Goal: Download file/media

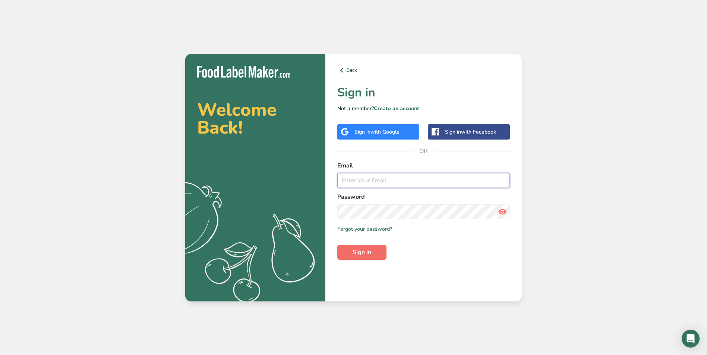
type input "[EMAIL_ADDRESS][DOMAIN_NAME]"
click at [364, 251] on span "Sign in" at bounding box center [361, 252] width 19 height 9
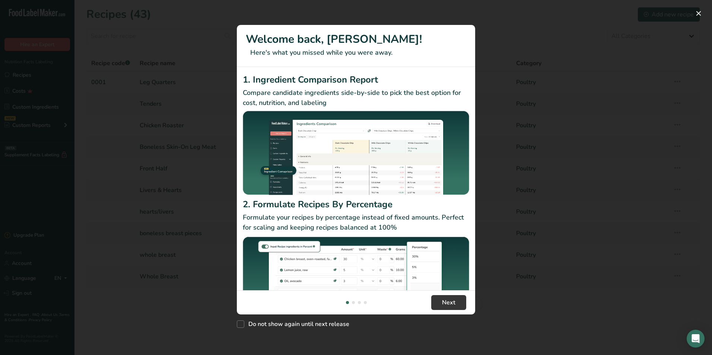
scroll to position [39, 0]
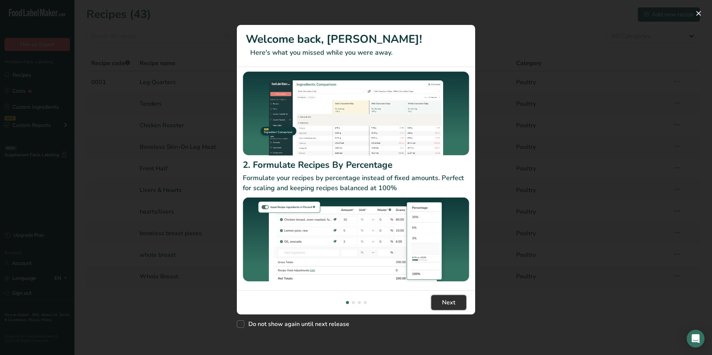
click at [442, 304] on button "Next" at bounding box center [448, 302] width 35 height 15
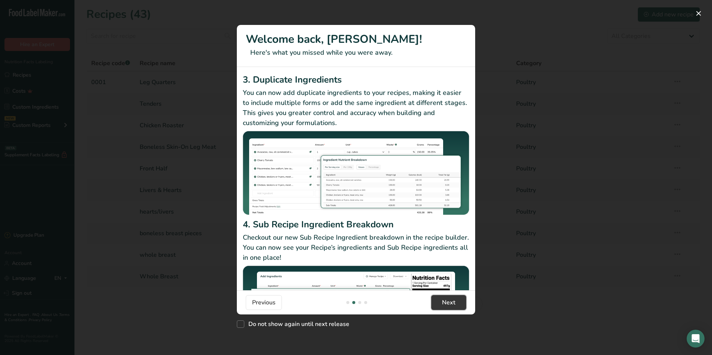
scroll to position [64, 0]
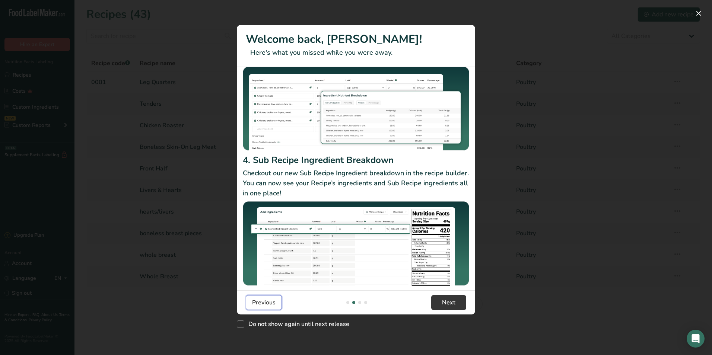
click at [270, 304] on span "Previous" at bounding box center [263, 302] width 23 height 9
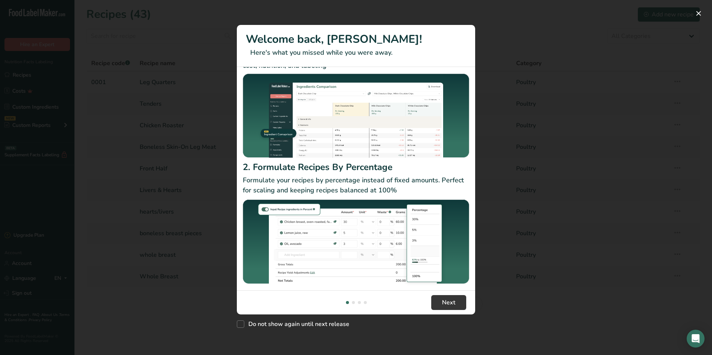
scroll to position [39, 0]
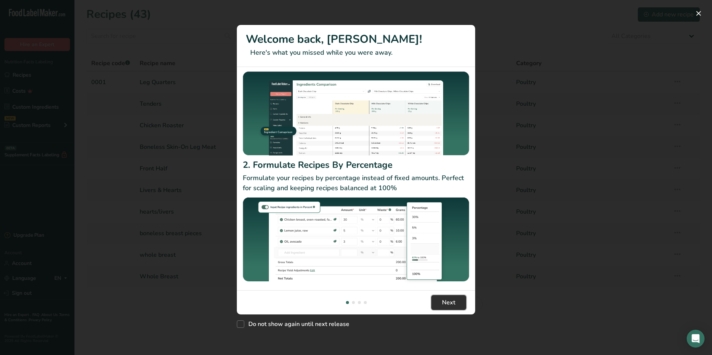
click at [445, 304] on span "Next" at bounding box center [448, 302] width 13 height 9
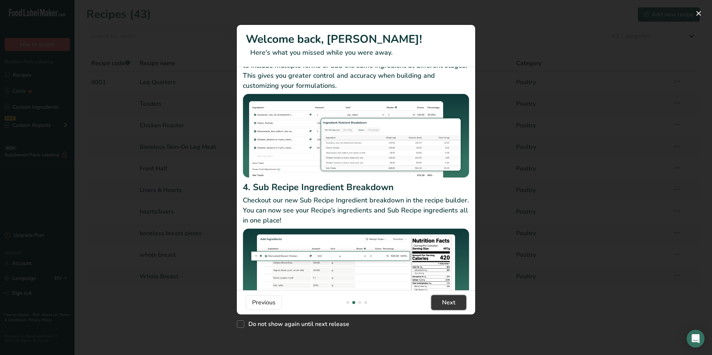
scroll to position [64, 0]
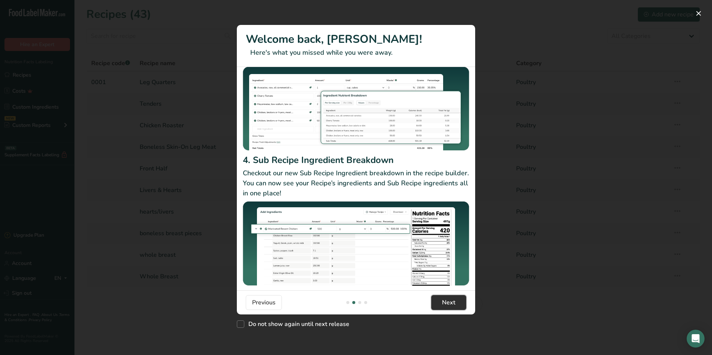
click at [444, 303] on span "Next" at bounding box center [448, 302] width 13 height 9
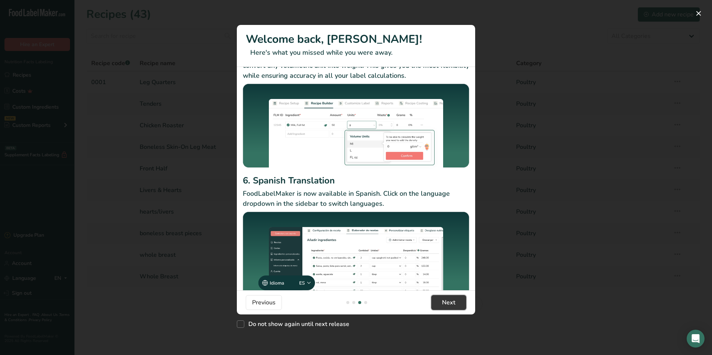
scroll to position [48, 0]
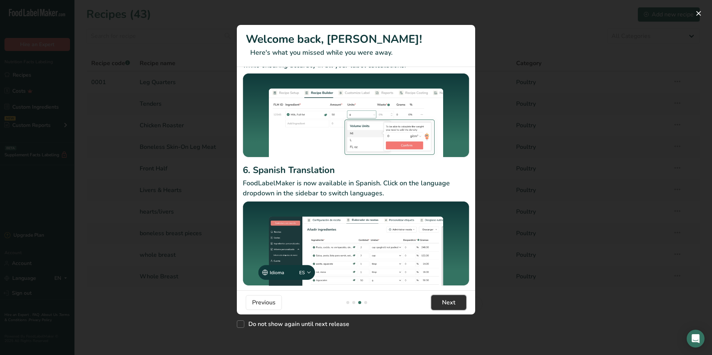
click at [451, 306] on span "Next" at bounding box center [448, 302] width 13 height 9
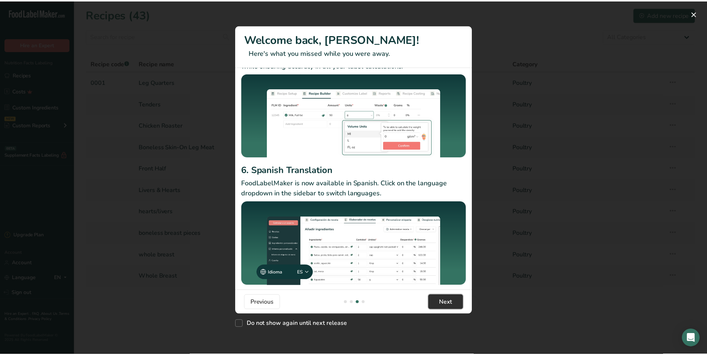
scroll to position [0, 715]
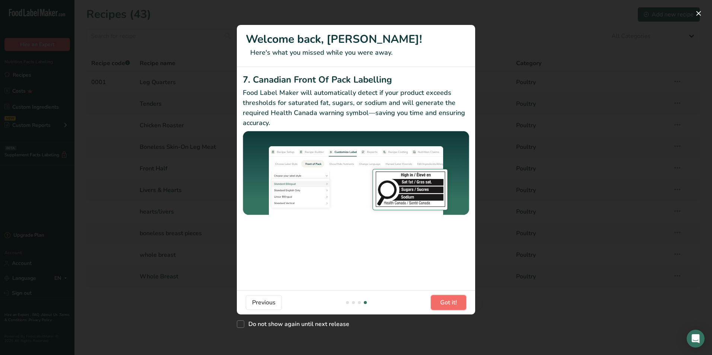
click at [442, 303] on span "Got it!" at bounding box center [448, 302] width 17 height 9
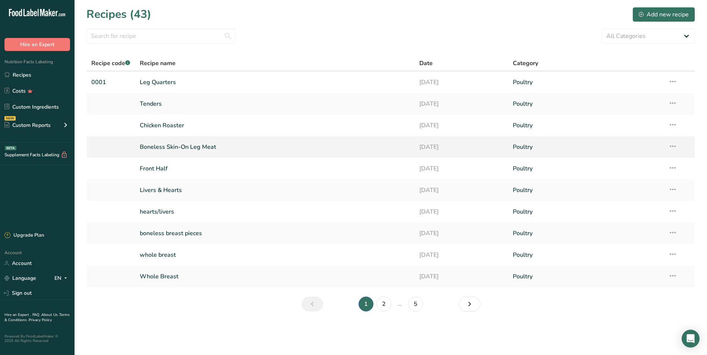
click at [163, 145] on link "Boneless Skin-On Leg Meat" at bounding box center [275, 147] width 271 height 16
click at [187, 145] on link "Boneless Skin-On Leg Meat" at bounding box center [275, 147] width 271 height 16
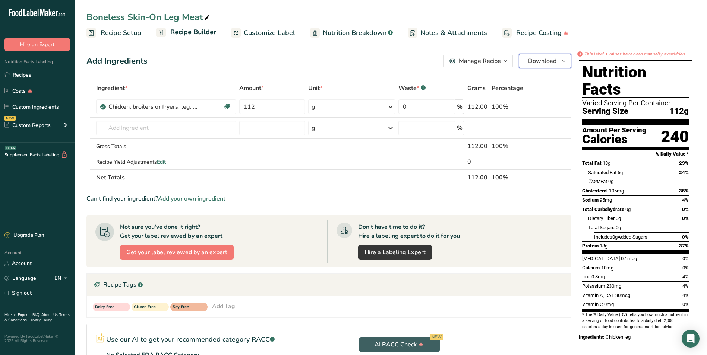
click at [534, 62] on span "Download" at bounding box center [542, 61] width 28 height 9
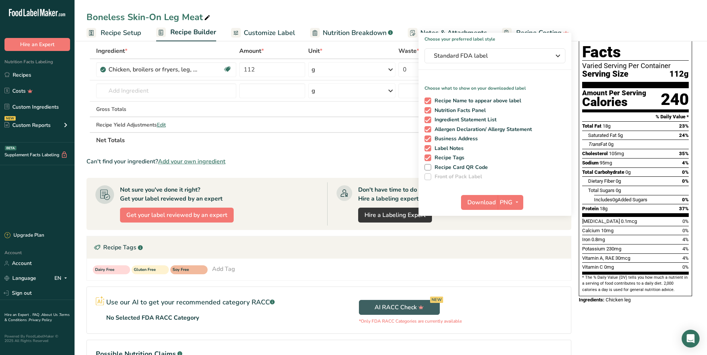
scroll to position [75, 0]
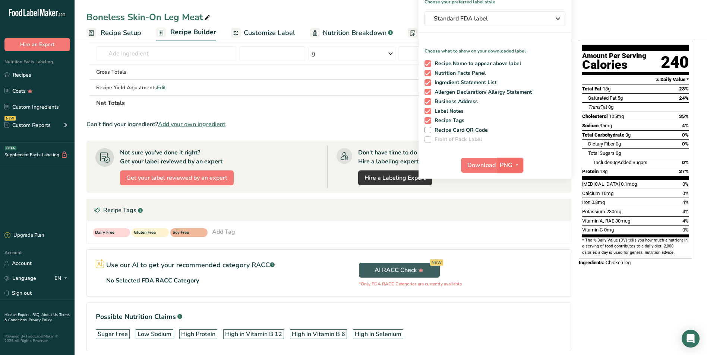
click at [509, 166] on span "PNG" at bounding box center [506, 165] width 13 height 9
click at [511, 213] on link "PDF" at bounding box center [511, 217] width 24 height 12
click at [478, 165] on span "Download" at bounding box center [482, 165] width 28 height 9
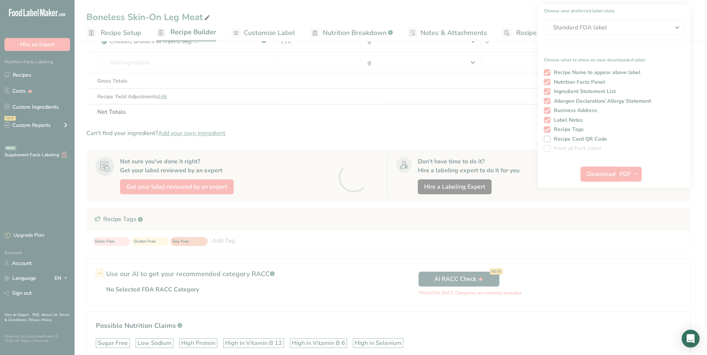
scroll to position [0, 0]
